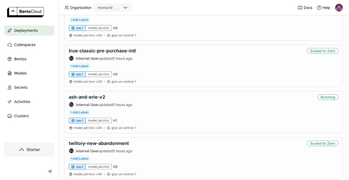
scroll to position [844, 0]
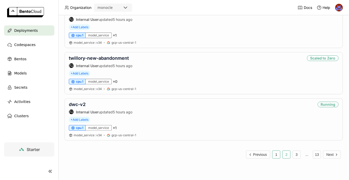
click at [276, 152] on button "1" at bounding box center [276, 154] width 8 height 8
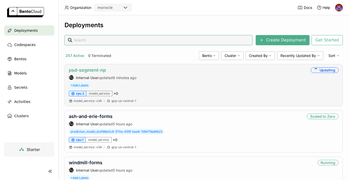
click at [95, 72] on link "psd-segment-np" at bounding box center [87, 69] width 37 height 5
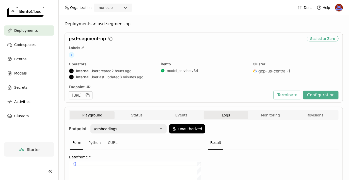
click at [228, 115] on button "Logs" at bounding box center [226, 115] width 44 height 8
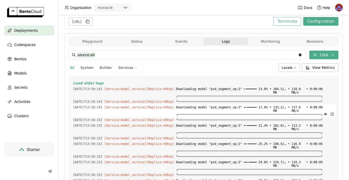
scroll to position [34, 0]
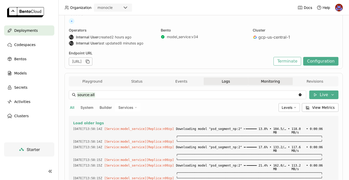
click at [280, 83] on button "Monitoring" at bounding box center [270, 82] width 44 height 8
